Goal: Information Seeking & Learning: Find specific page/section

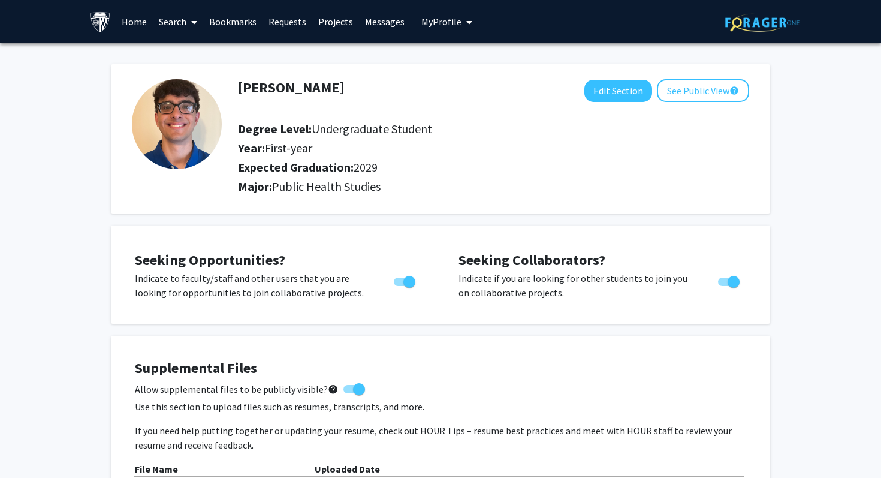
click at [167, 19] on link "Search" at bounding box center [178, 22] width 50 height 42
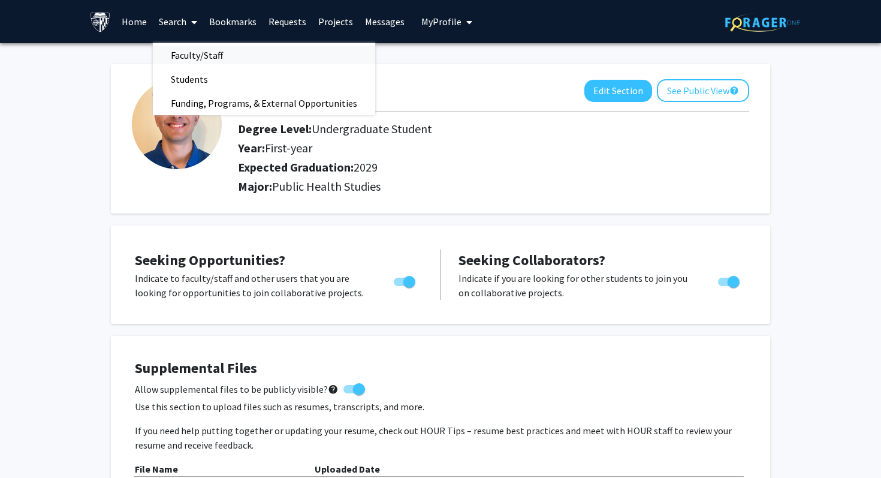
click at [183, 58] on span "Faculty/Staff" at bounding box center [197, 55] width 88 height 24
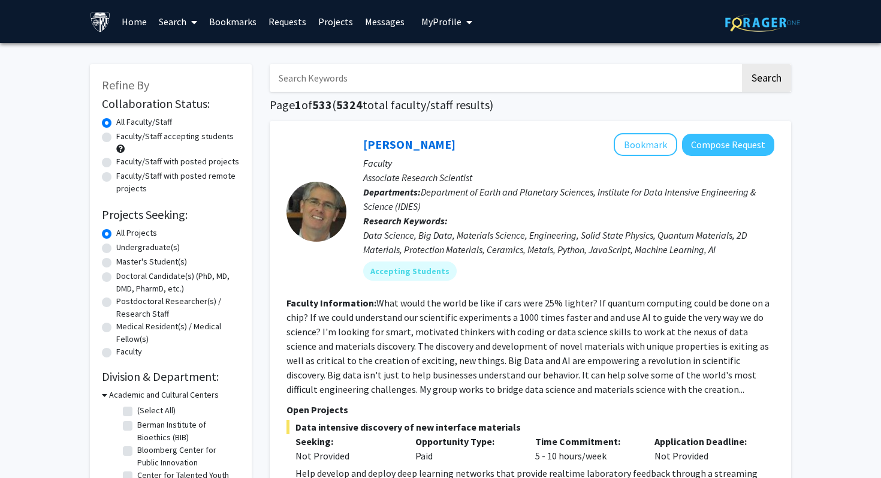
click at [364, 75] on input "Search Keywords" at bounding box center [505, 78] width 471 height 28
type input "[MEDICAL_DATA]"
click at [742, 64] on button "Search" at bounding box center [766, 78] width 49 height 28
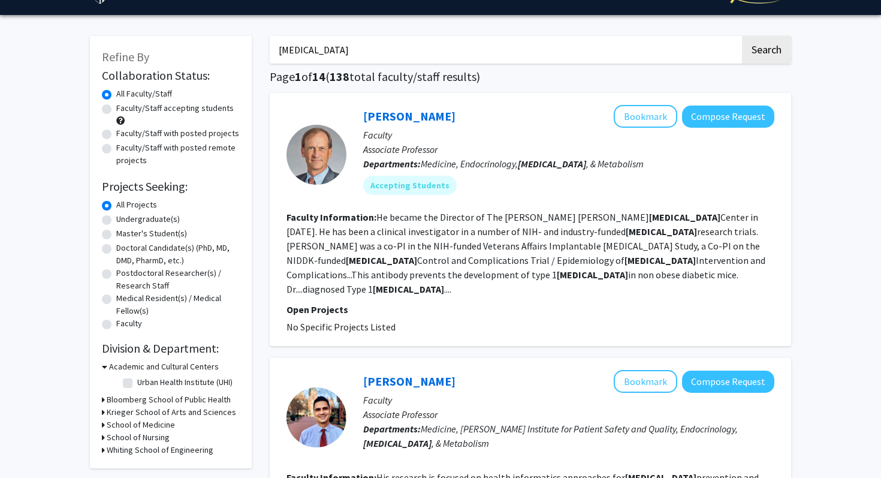
scroll to position [29, 0]
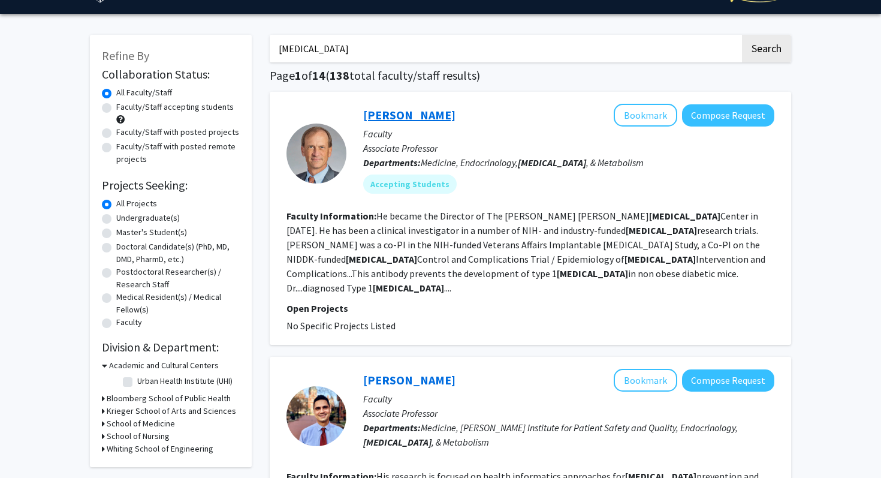
click at [406, 111] on link "[PERSON_NAME]" at bounding box center [409, 114] width 92 height 15
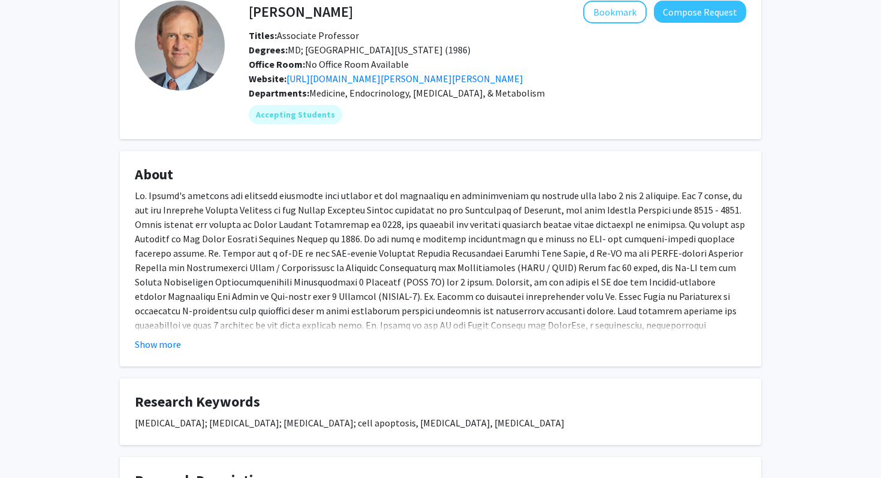
scroll to position [78, 0]
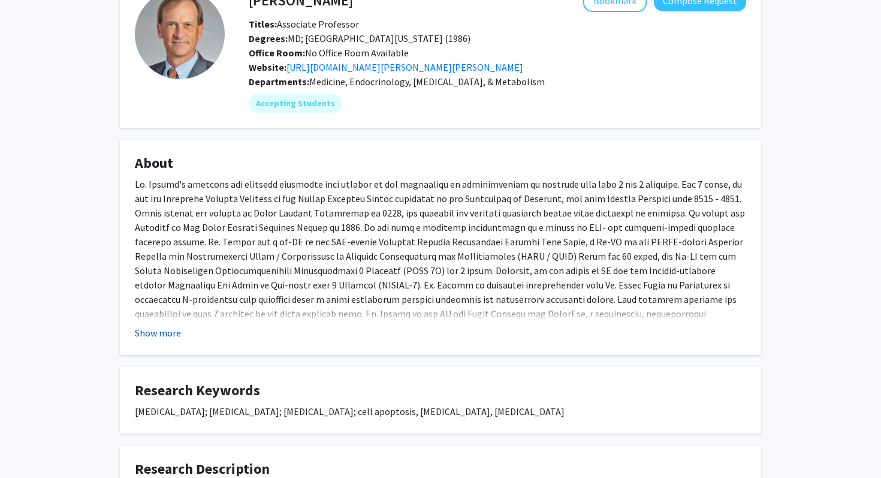
click at [162, 328] on button "Show more" at bounding box center [158, 332] width 46 height 14
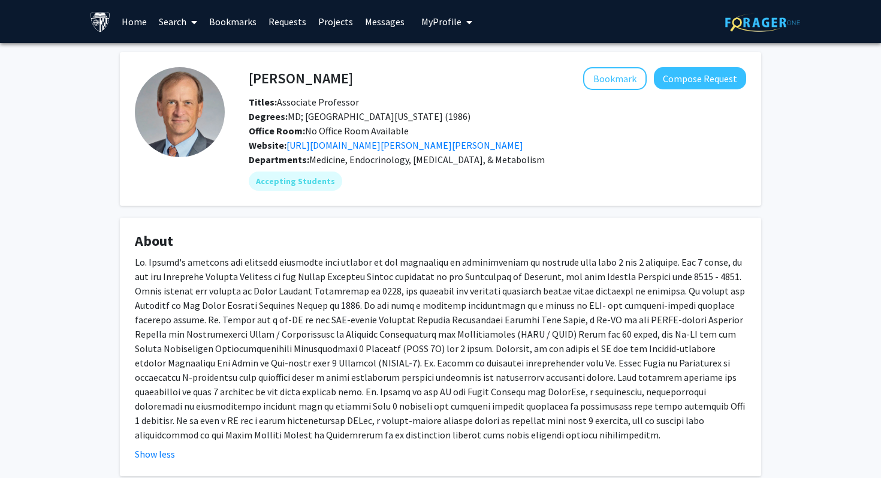
scroll to position [0, 0]
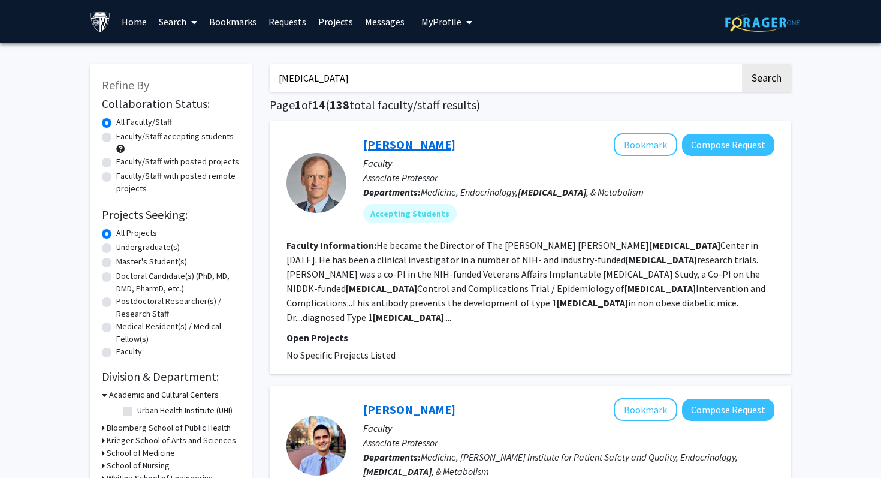
click at [402, 147] on link "[PERSON_NAME]" at bounding box center [409, 144] width 92 height 15
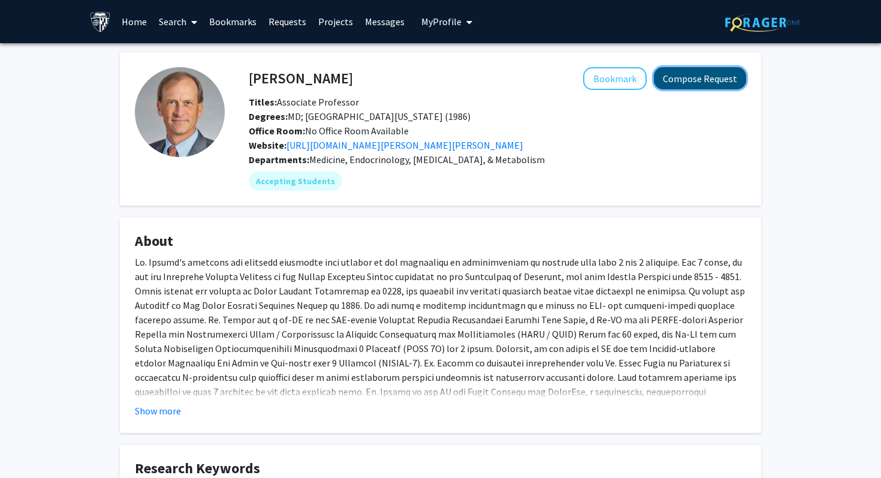
click at [701, 81] on button "Compose Request" at bounding box center [700, 78] width 92 height 22
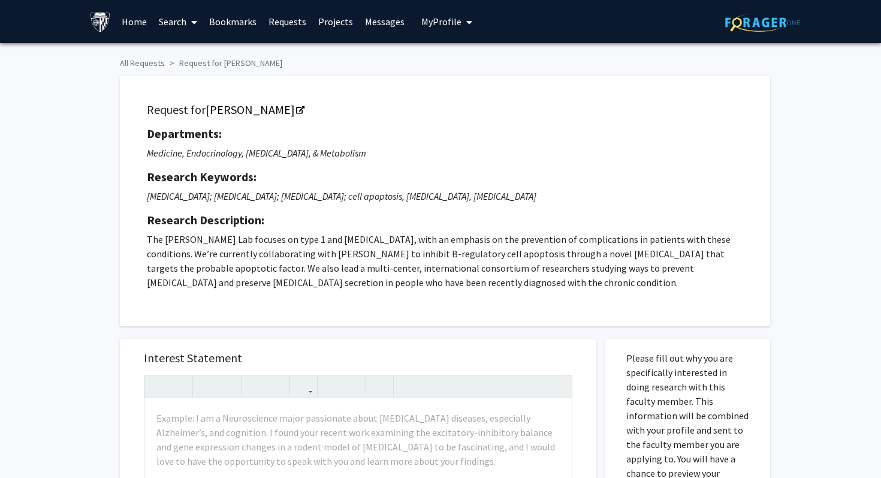
scroll to position [68, 0]
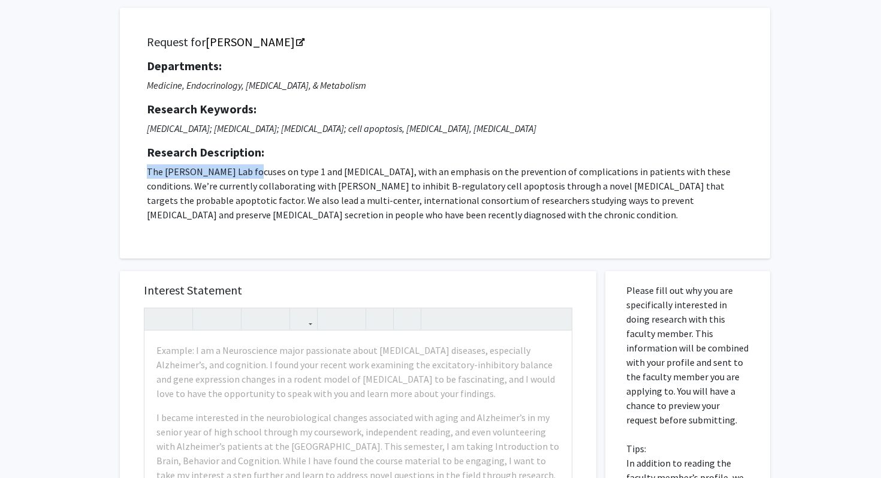
drag, startPoint x: 147, startPoint y: 170, endPoint x: 257, endPoint y: 171, distance: 109.7
click at [257, 171] on p "The [PERSON_NAME] Lab focuses on type 1 and [MEDICAL_DATA], with an emphasis on…" at bounding box center [445, 193] width 596 height 58
copy p "The [PERSON_NAME] Lab"
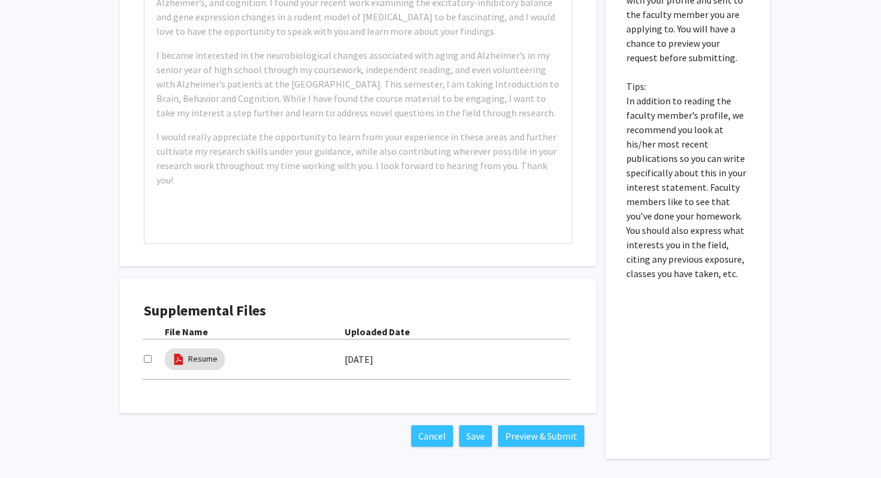
scroll to position [0, 0]
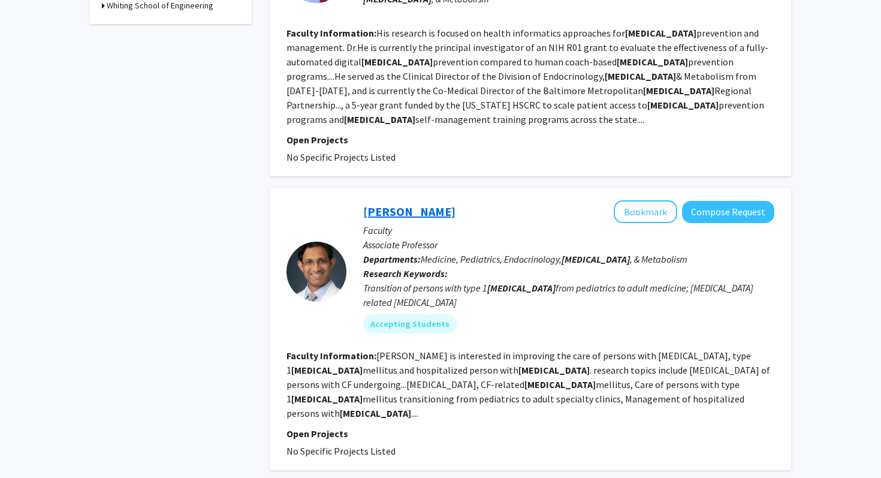
scroll to position [472, 0]
click at [426, 204] on link "[PERSON_NAME]" at bounding box center [409, 211] width 92 height 15
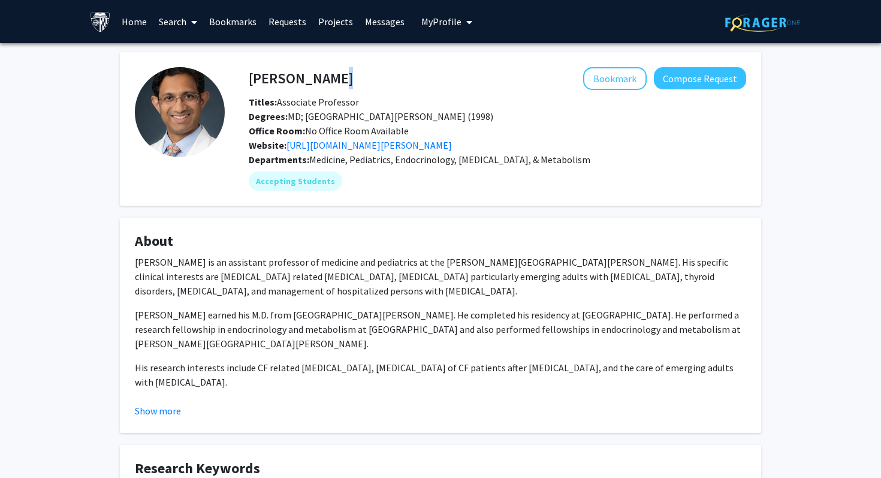
drag, startPoint x: 248, startPoint y: 79, endPoint x: 321, endPoint y: 82, distance: 73.8
click at [322, 82] on div "[PERSON_NAME] Bookmark Compose Request" at bounding box center [498, 78] width 516 height 23
click at [321, 82] on h4 "[PERSON_NAME]" at bounding box center [301, 78] width 104 height 22
drag, startPoint x: 249, startPoint y: 80, endPoint x: 348, endPoint y: 79, distance: 98.9
click at [348, 79] on div "[PERSON_NAME] Bookmark Compose Request" at bounding box center [498, 78] width 516 height 23
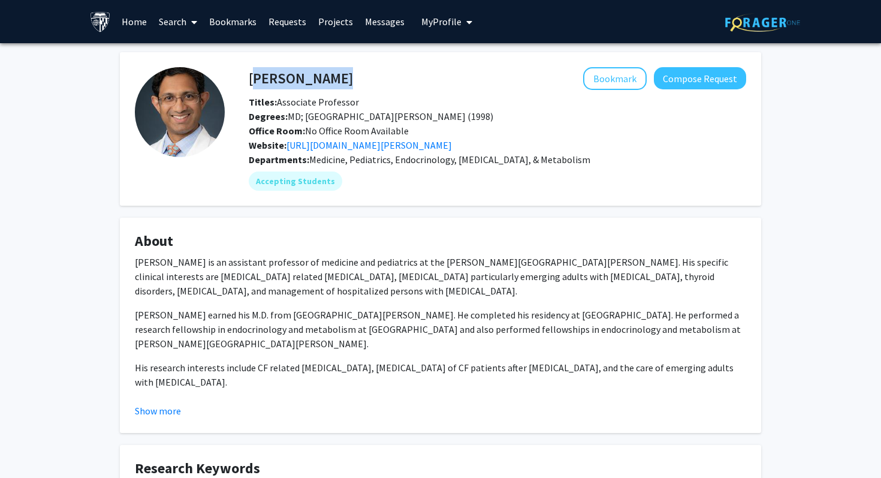
copy h4 "[PERSON_NAME]"
click at [377, 146] on link "[URL][DOMAIN_NAME][PERSON_NAME]" at bounding box center [369, 145] width 165 height 12
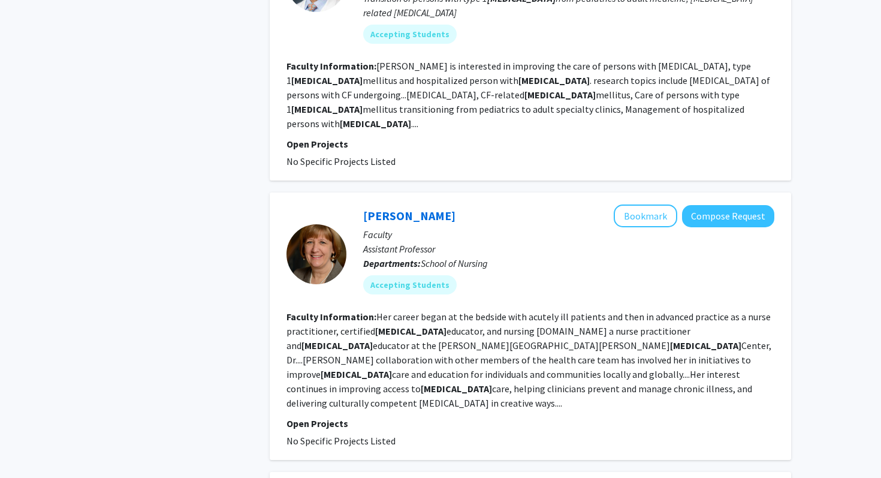
scroll to position [766, 0]
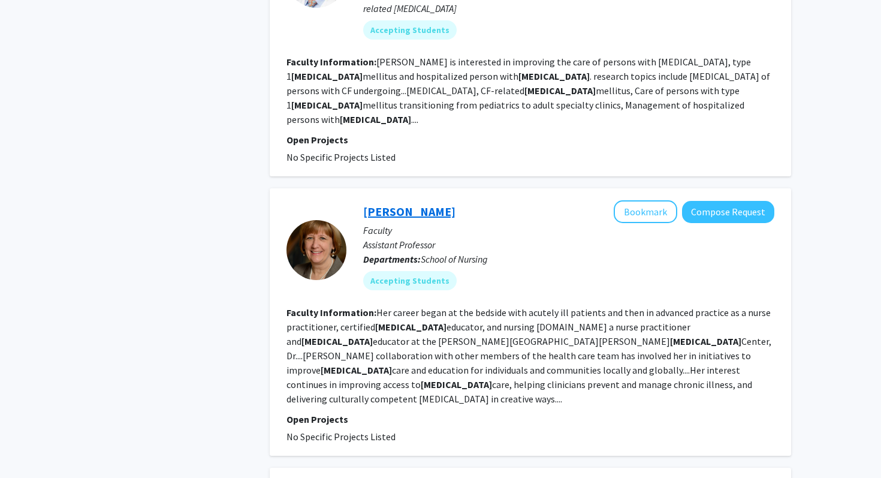
click at [417, 204] on link "[PERSON_NAME]" at bounding box center [409, 211] width 92 height 15
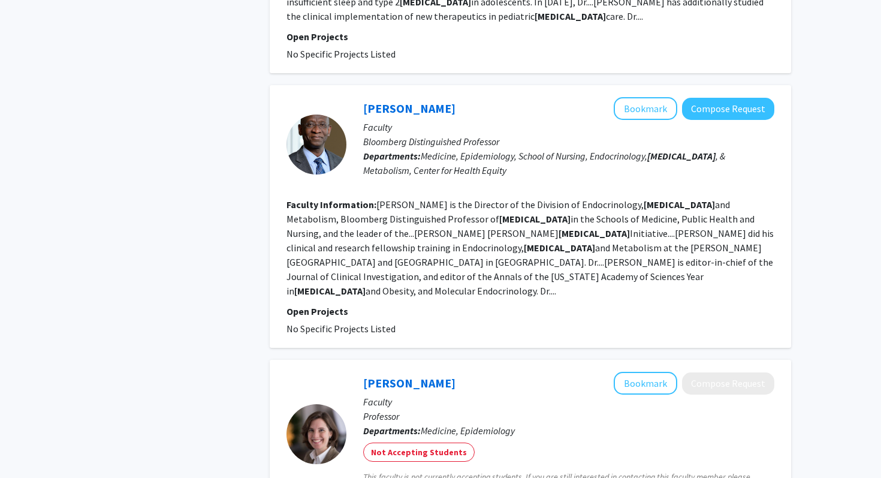
scroll to position [1935, 0]
